Goal: Information Seeking & Learning: Learn about a topic

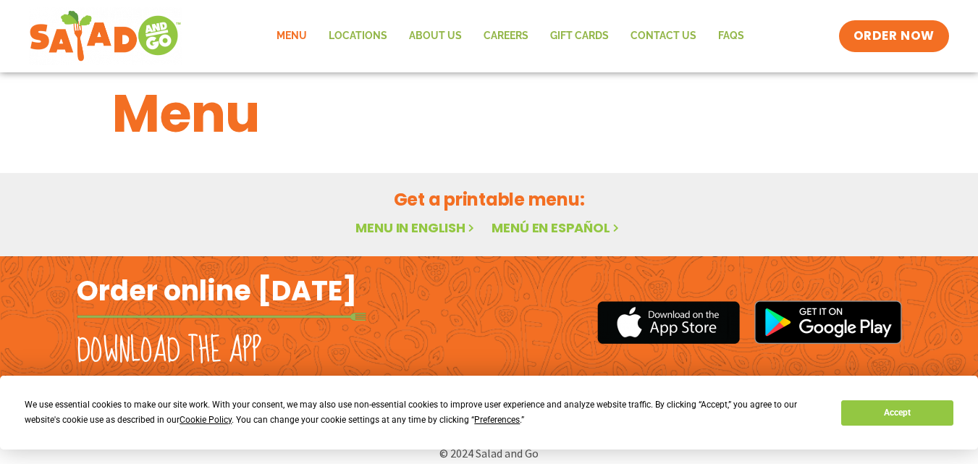
scroll to position [39, 0]
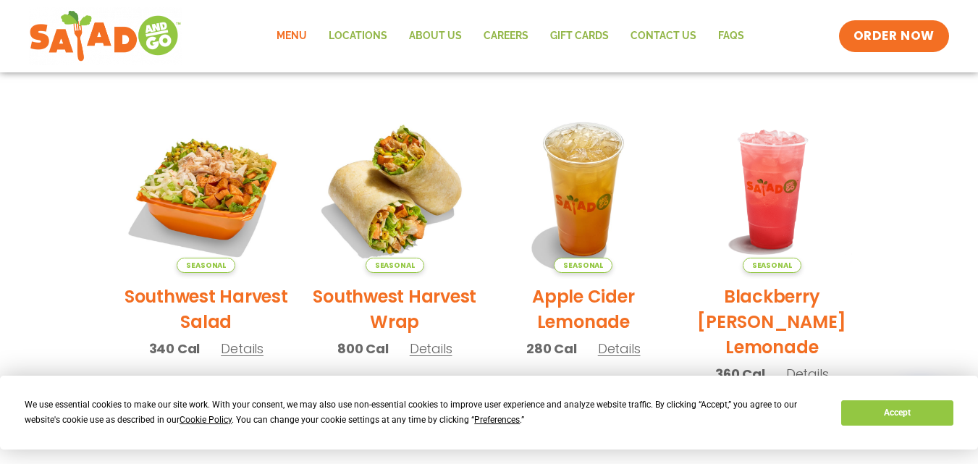
scroll to position [329, 0]
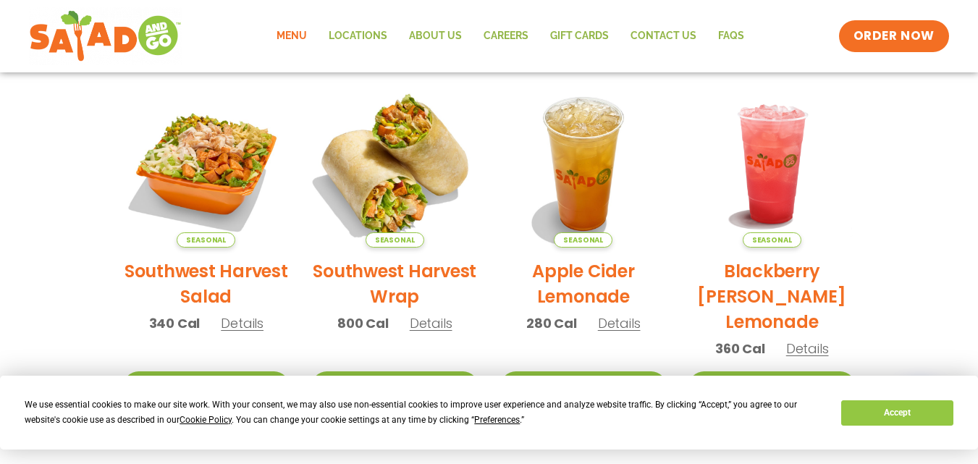
click at [413, 198] on img at bounding box center [395, 164] width 196 height 196
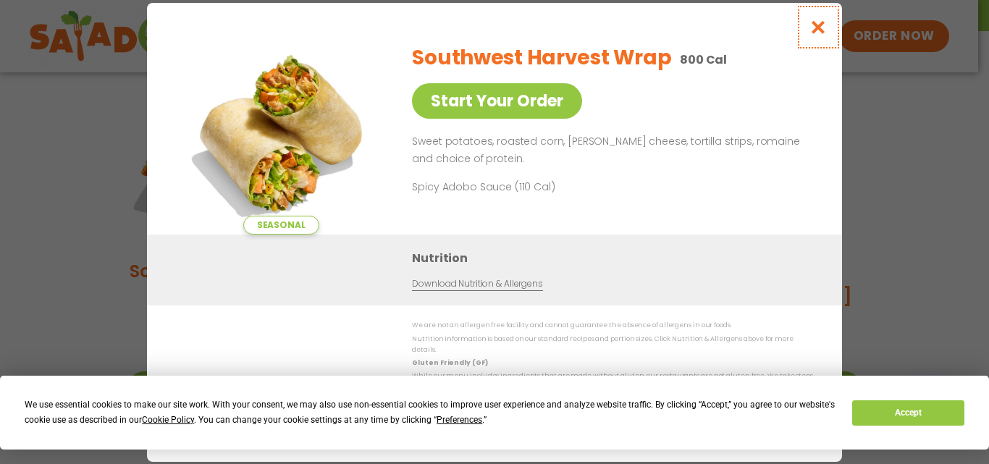
click at [823, 34] on icon "Close modal" at bounding box center [819, 27] width 18 height 15
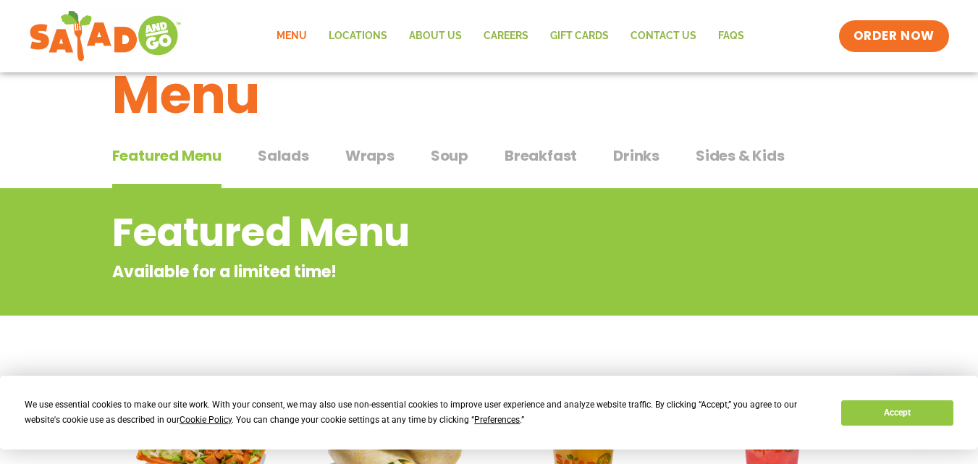
scroll to position [0, 0]
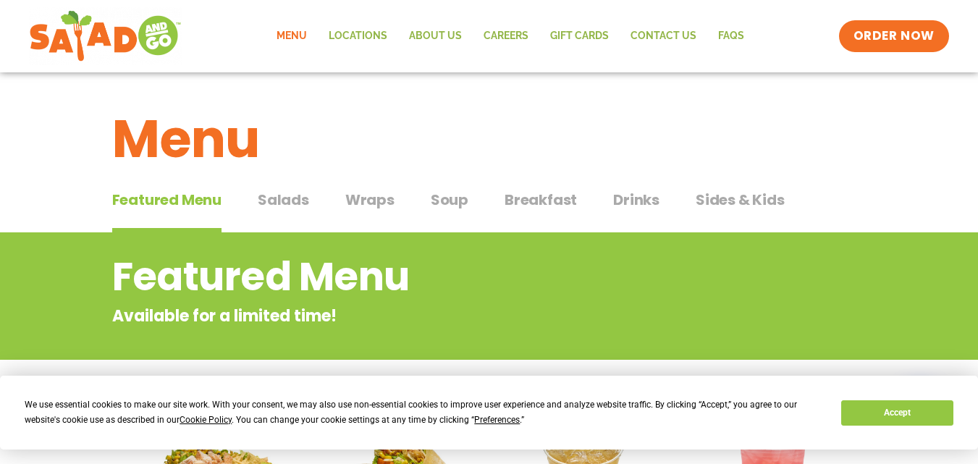
click at [299, 192] on span "Salads" at bounding box center [283, 200] width 51 height 22
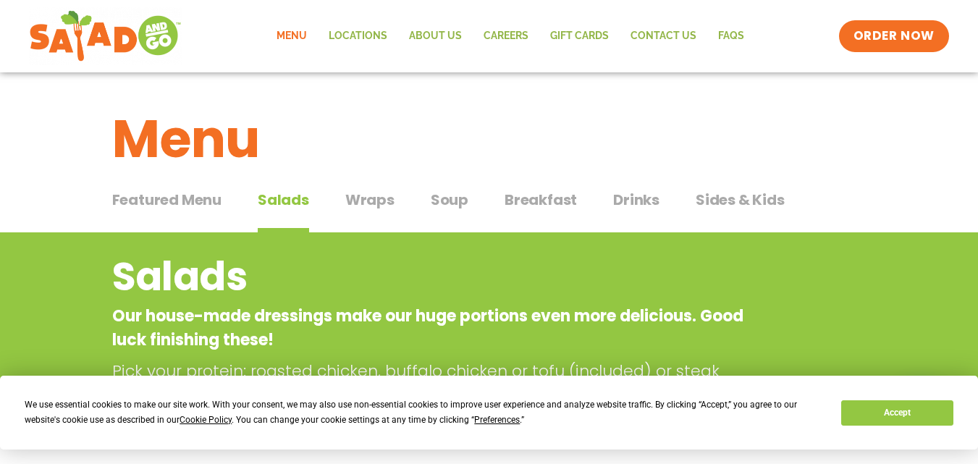
click at [356, 208] on span "Wraps" at bounding box center [369, 200] width 49 height 22
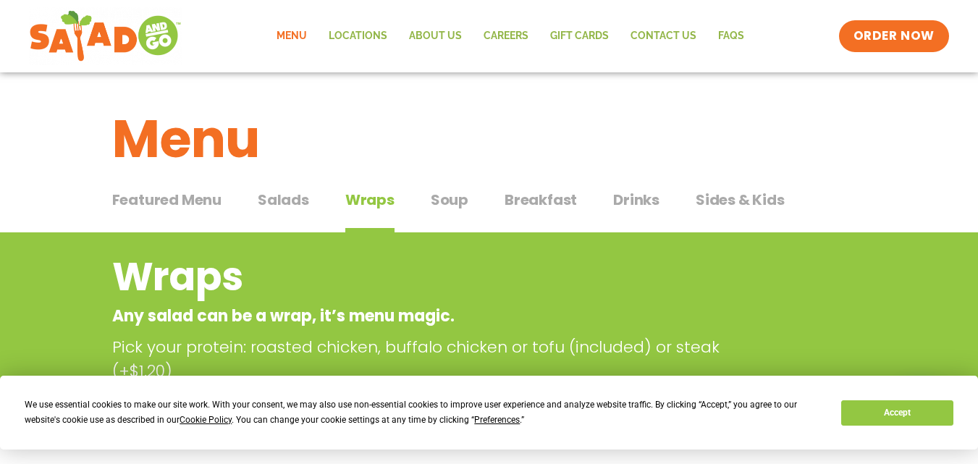
click at [450, 201] on span "Soup" at bounding box center [450, 200] width 38 height 22
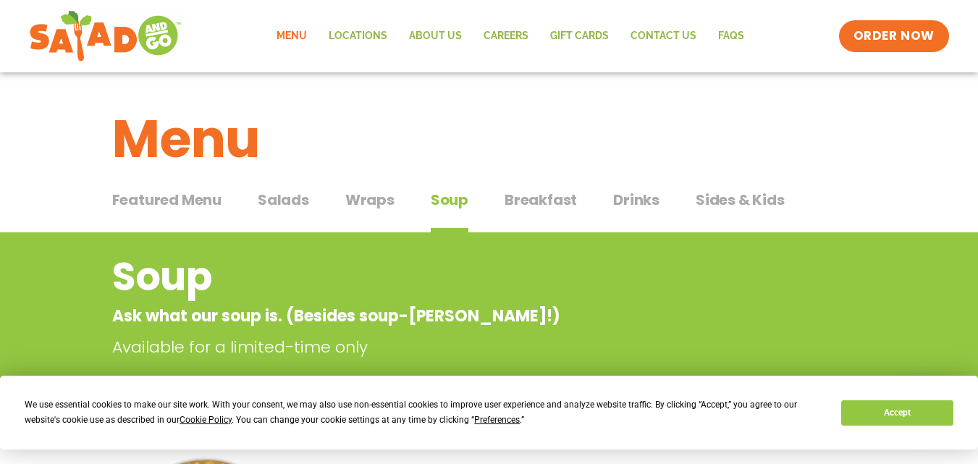
click at [534, 204] on span "Breakfast" at bounding box center [541, 200] width 72 height 22
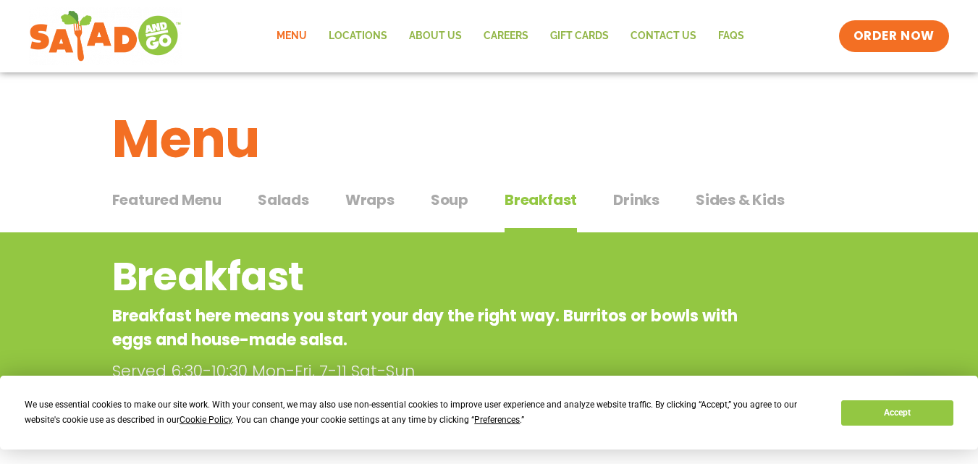
click at [637, 207] on span "Drinks" at bounding box center [636, 200] width 46 height 22
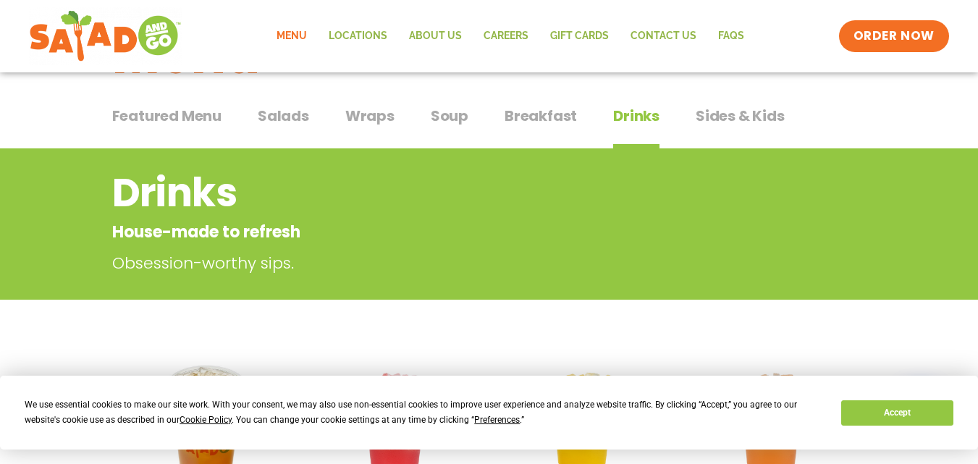
scroll to position [72, 0]
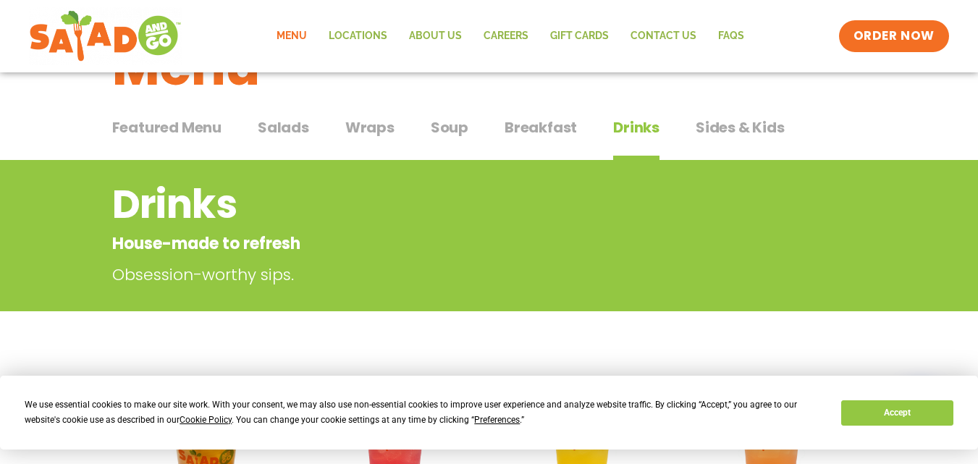
click at [761, 127] on span "Sides & Kids" at bounding box center [740, 128] width 89 height 22
